Goal: Book appointment/travel/reservation

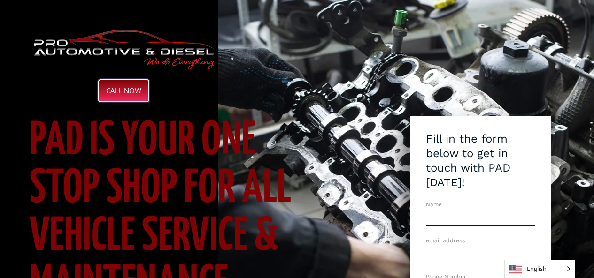
click at [133, 94] on span "CALL NOW" at bounding box center [123, 90] width 35 height 7
